Goal: Find specific page/section: Find specific page/section

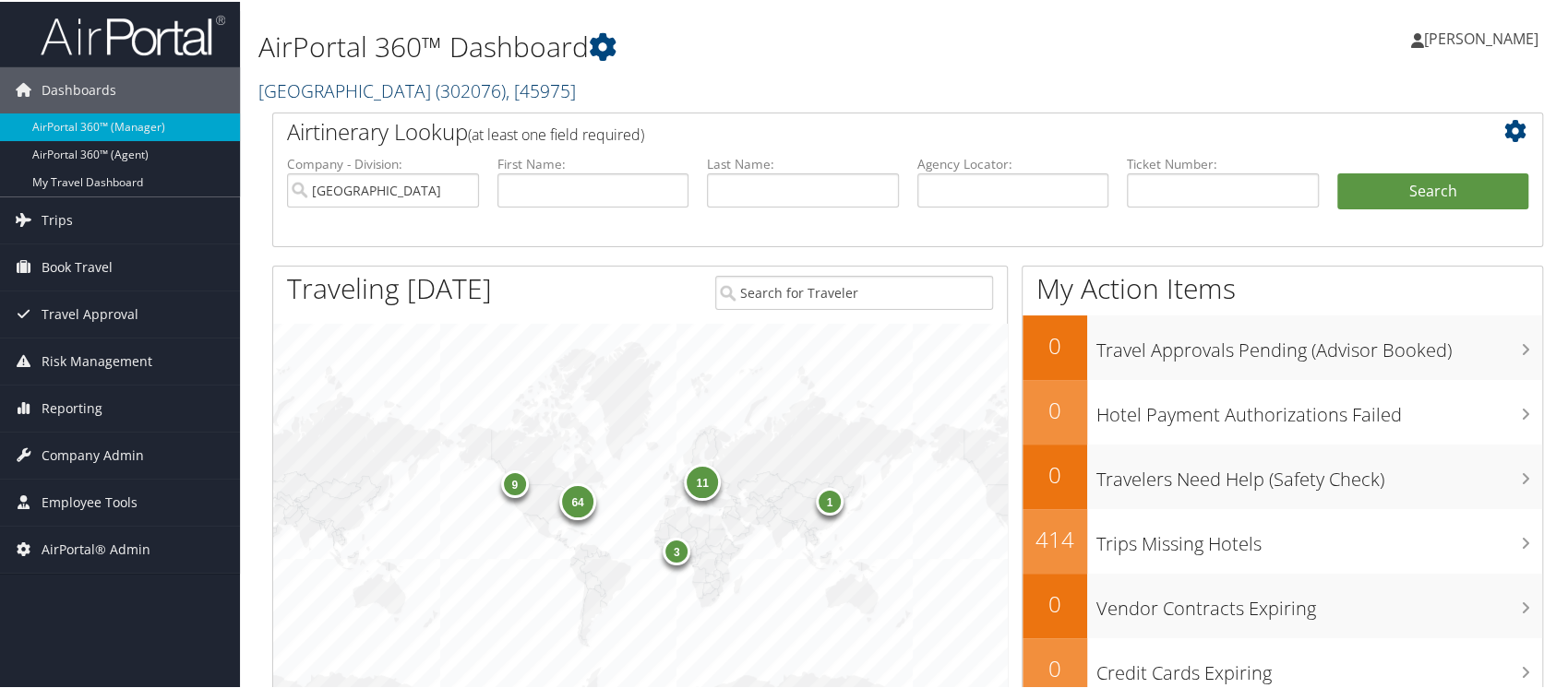
click at [352, 83] on link "Temple University ( 302076 ) , [ 45975 ]" at bounding box center [417, 89] width 317 height 25
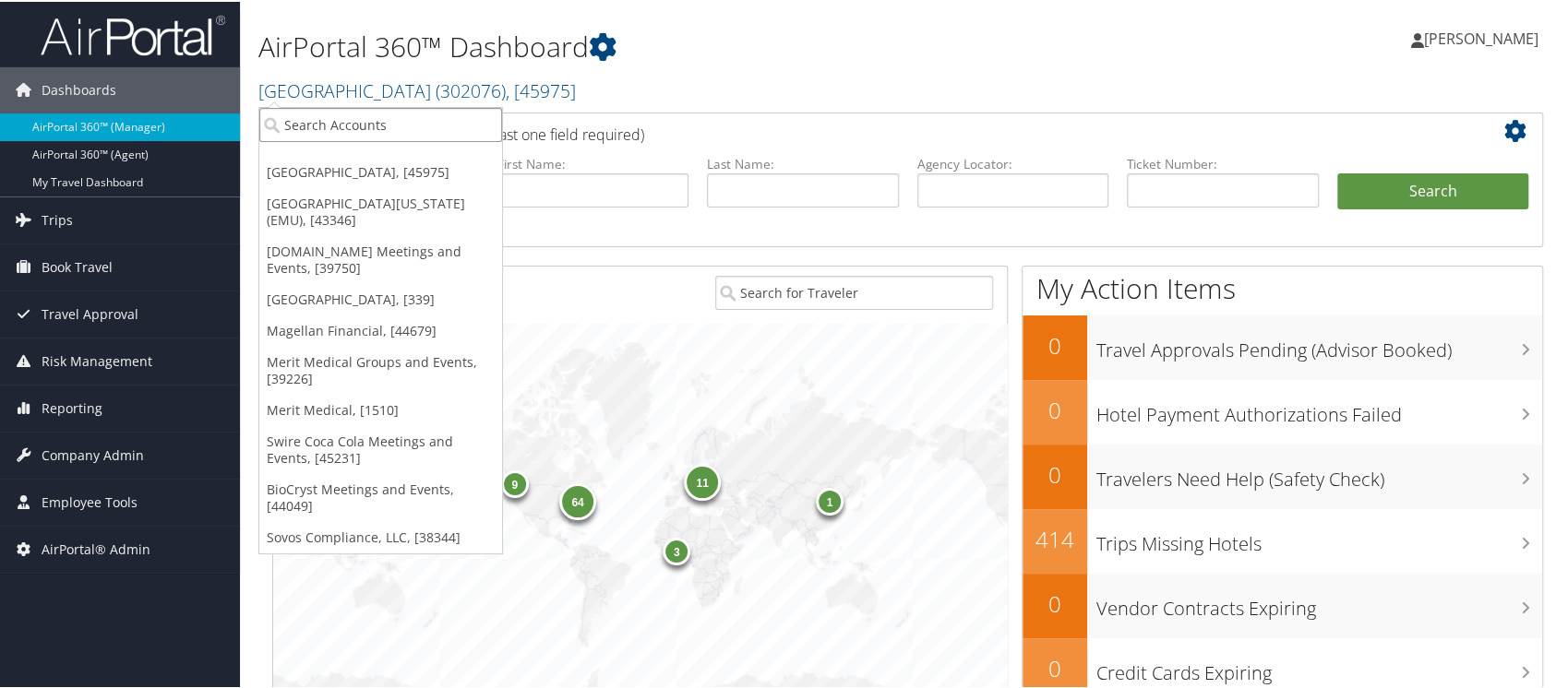
click at [343, 114] on input "search" at bounding box center [380, 124] width 242 height 34
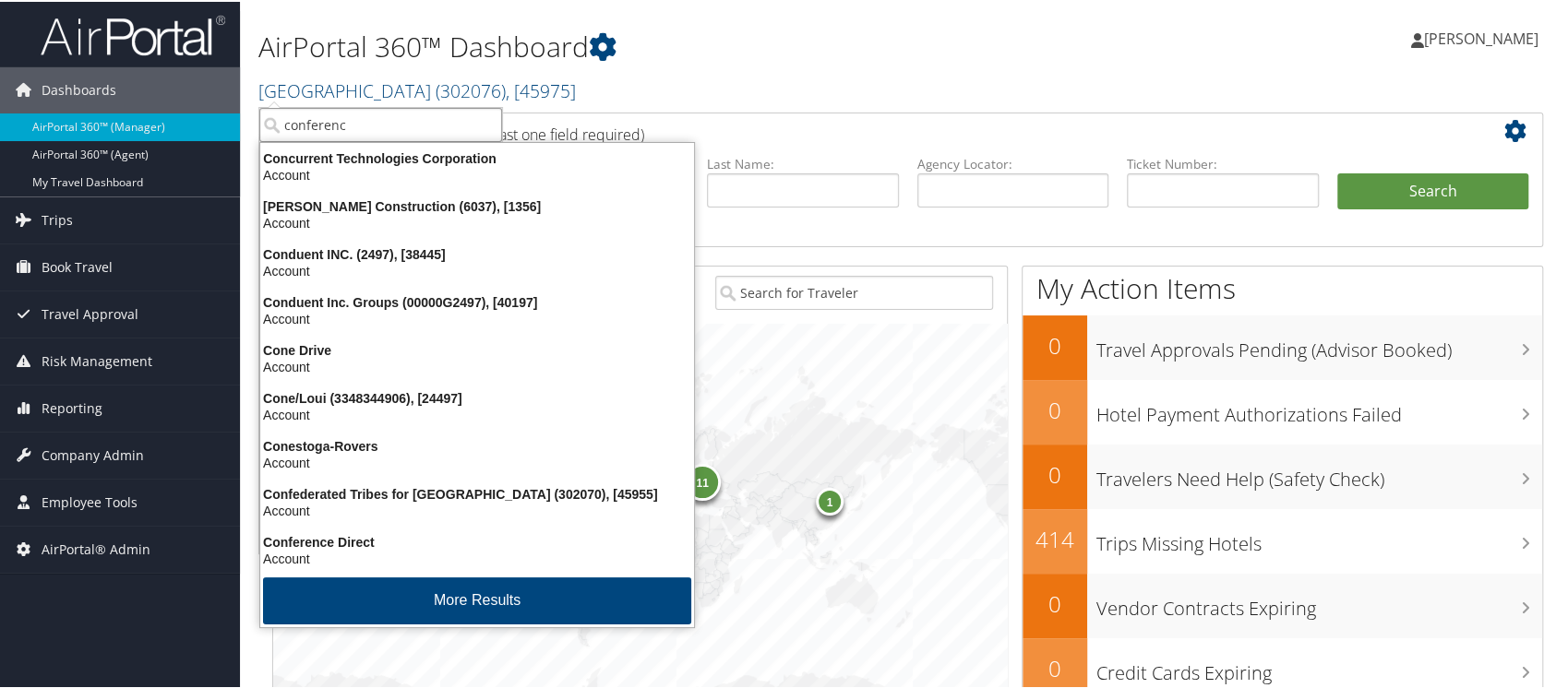
type input "conference"
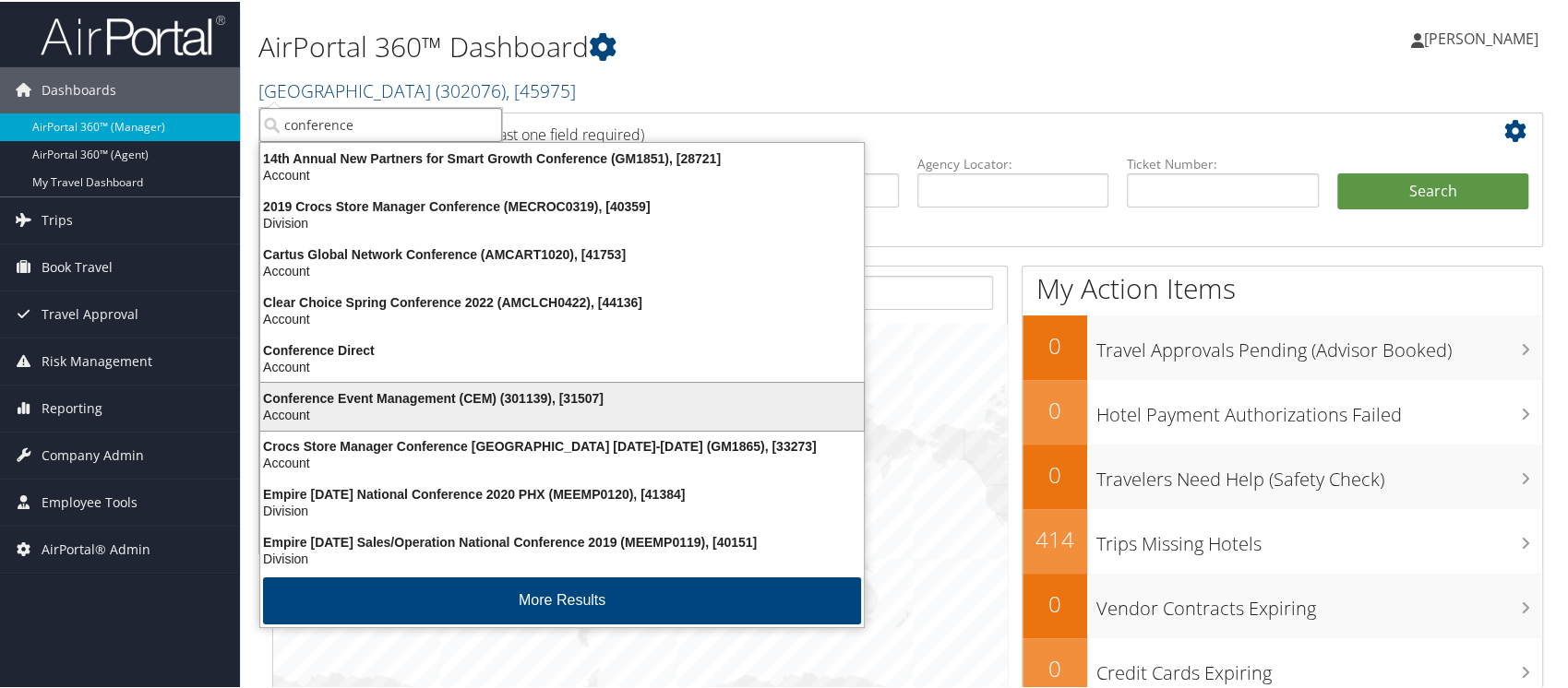
click at [514, 396] on div "Conference Event Management (CEM) (301139), [31507]" at bounding box center [562, 396] width 626 height 16
